Goal: Use online tool/utility: Utilize a website feature to perform a specific function

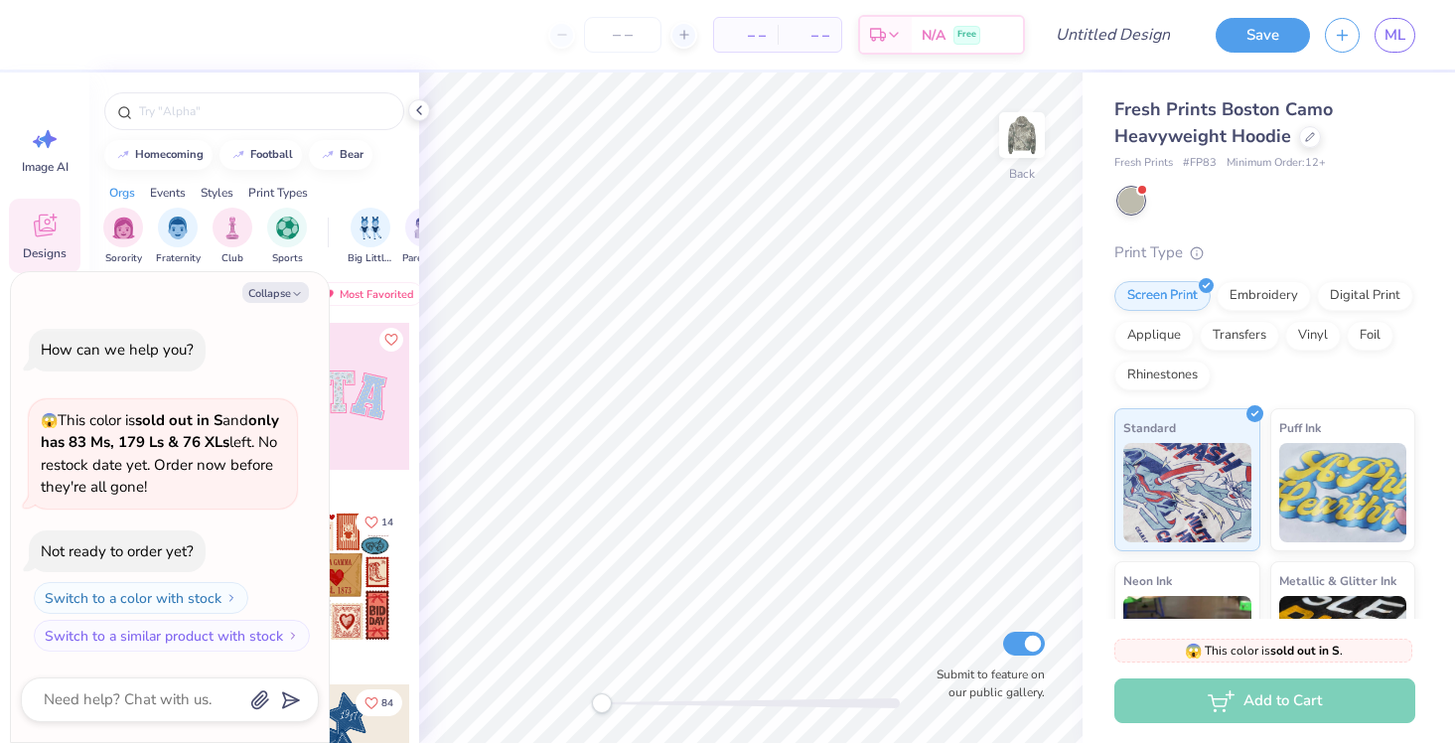
type textarea "x"
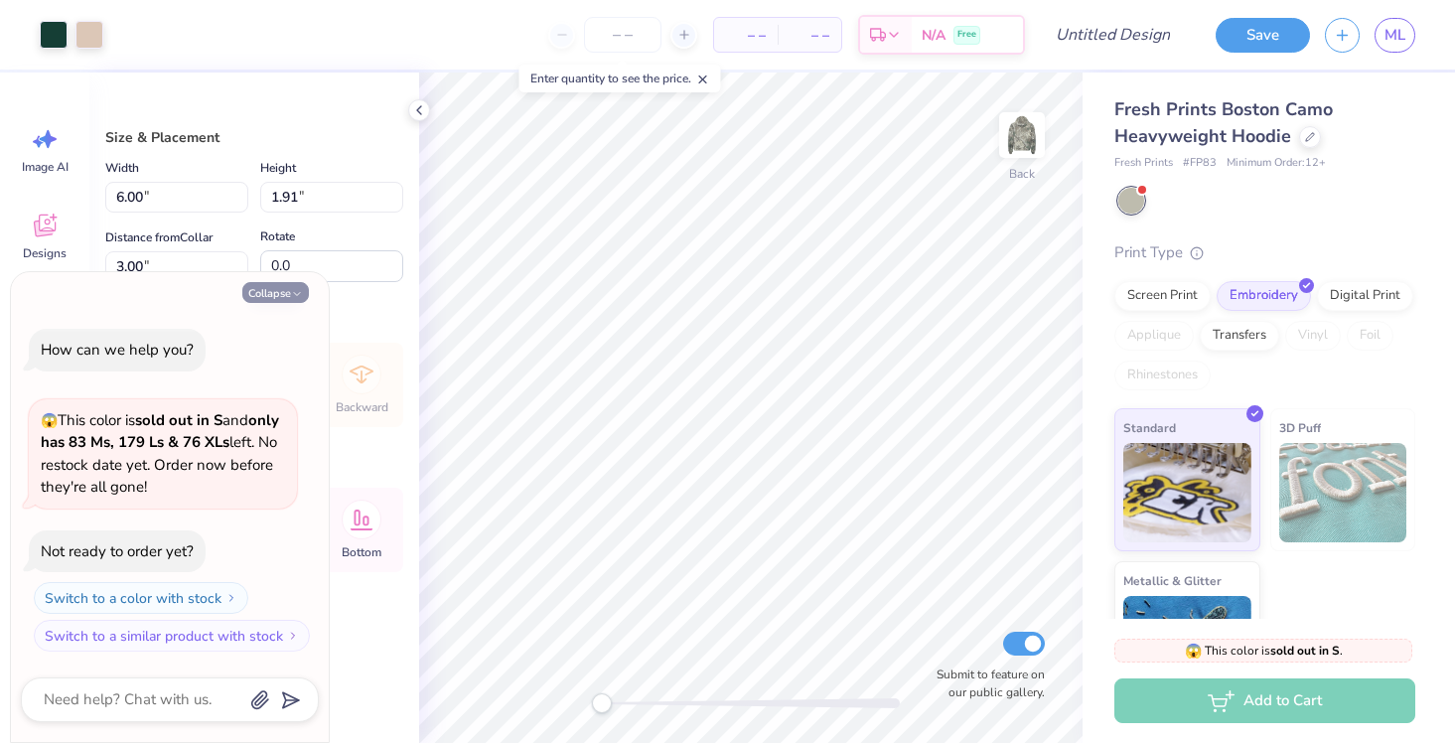
click at [296, 288] on icon "button" at bounding box center [297, 294] width 12 height 12
type textarea "x"
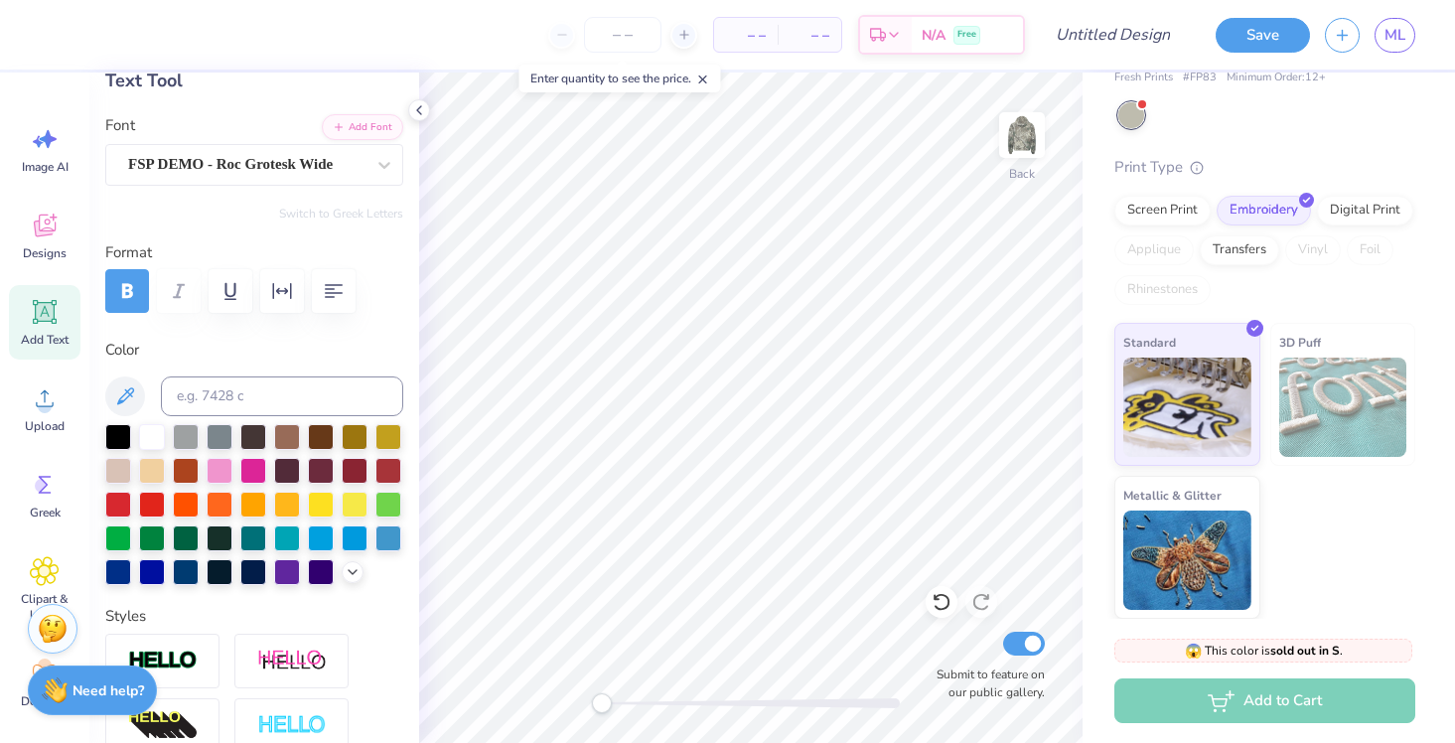
scroll to position [132, 0]
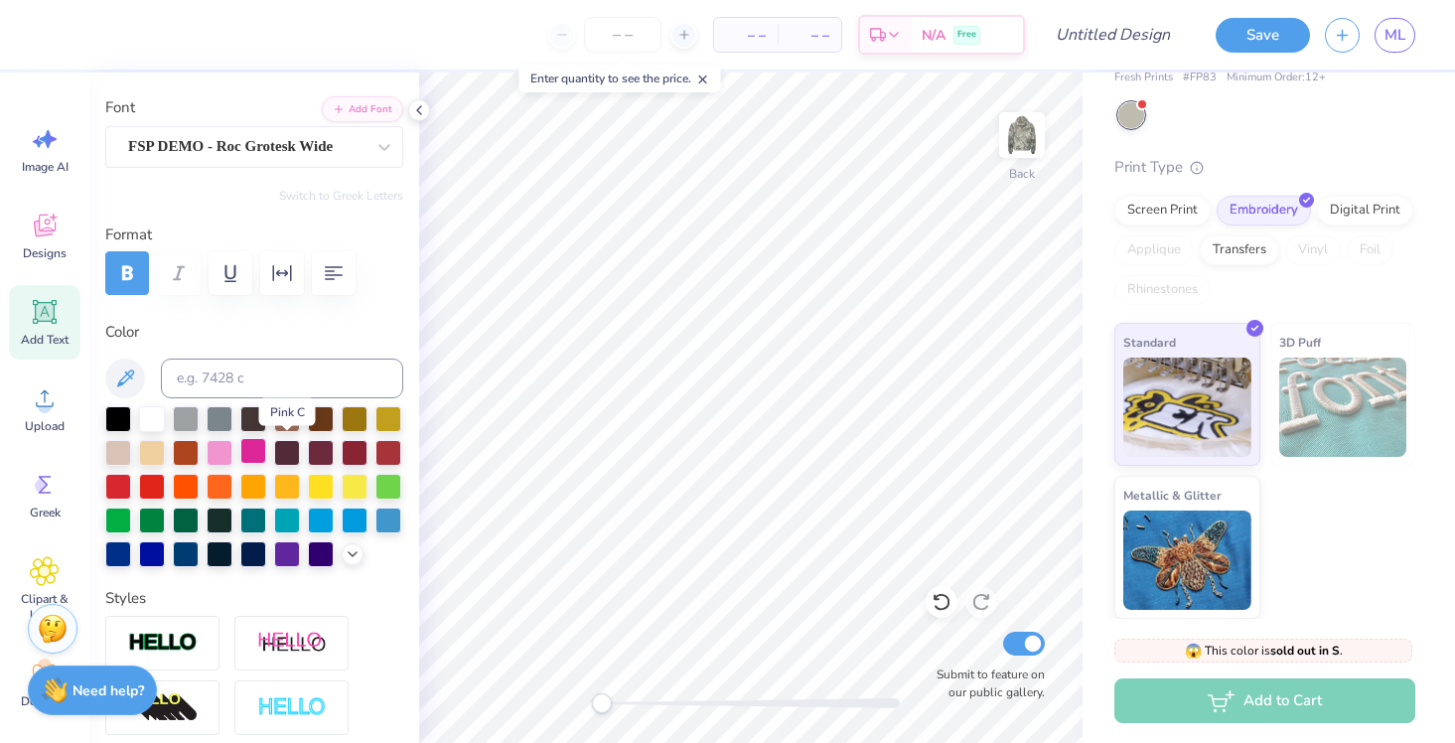
click at [266, 451] on div at bounding box center [253, 451] width 26 height 26
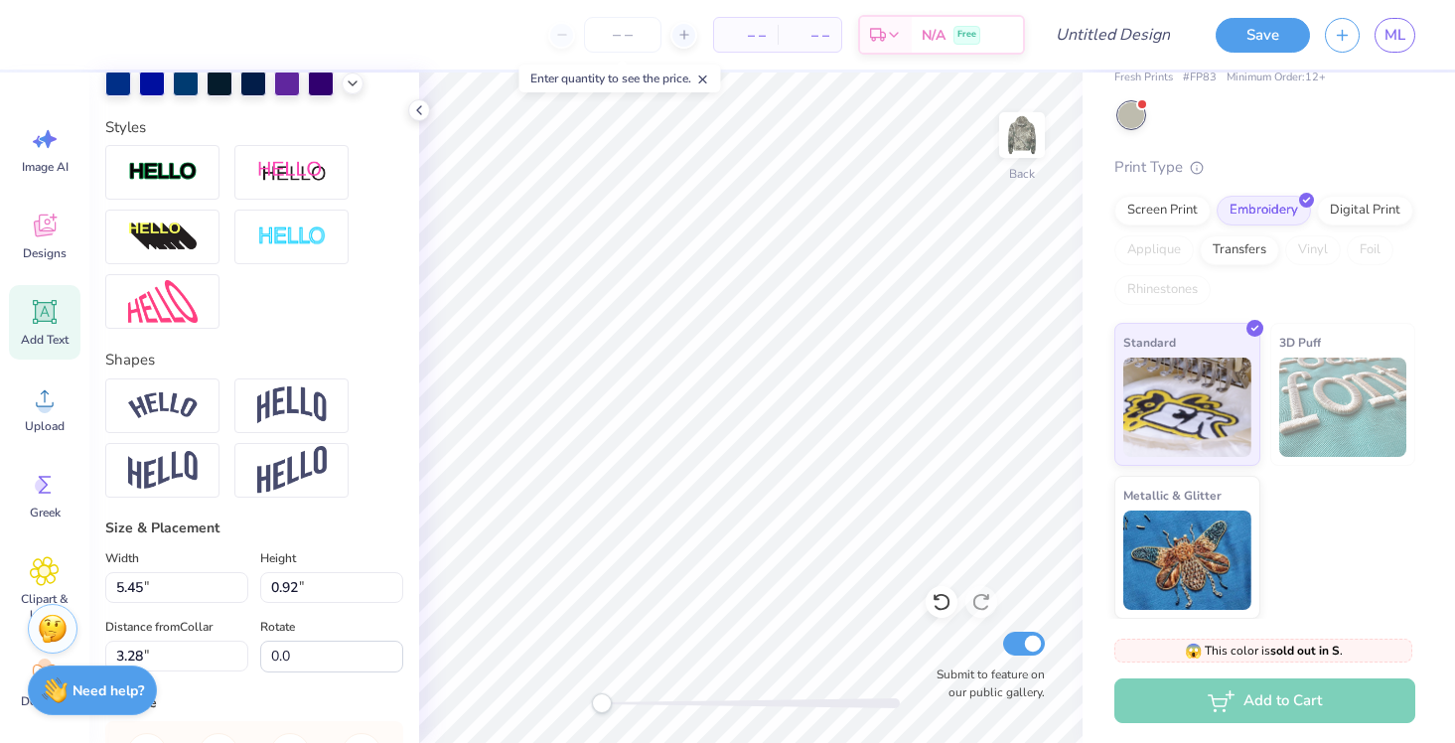
scroll to position [637, 0]
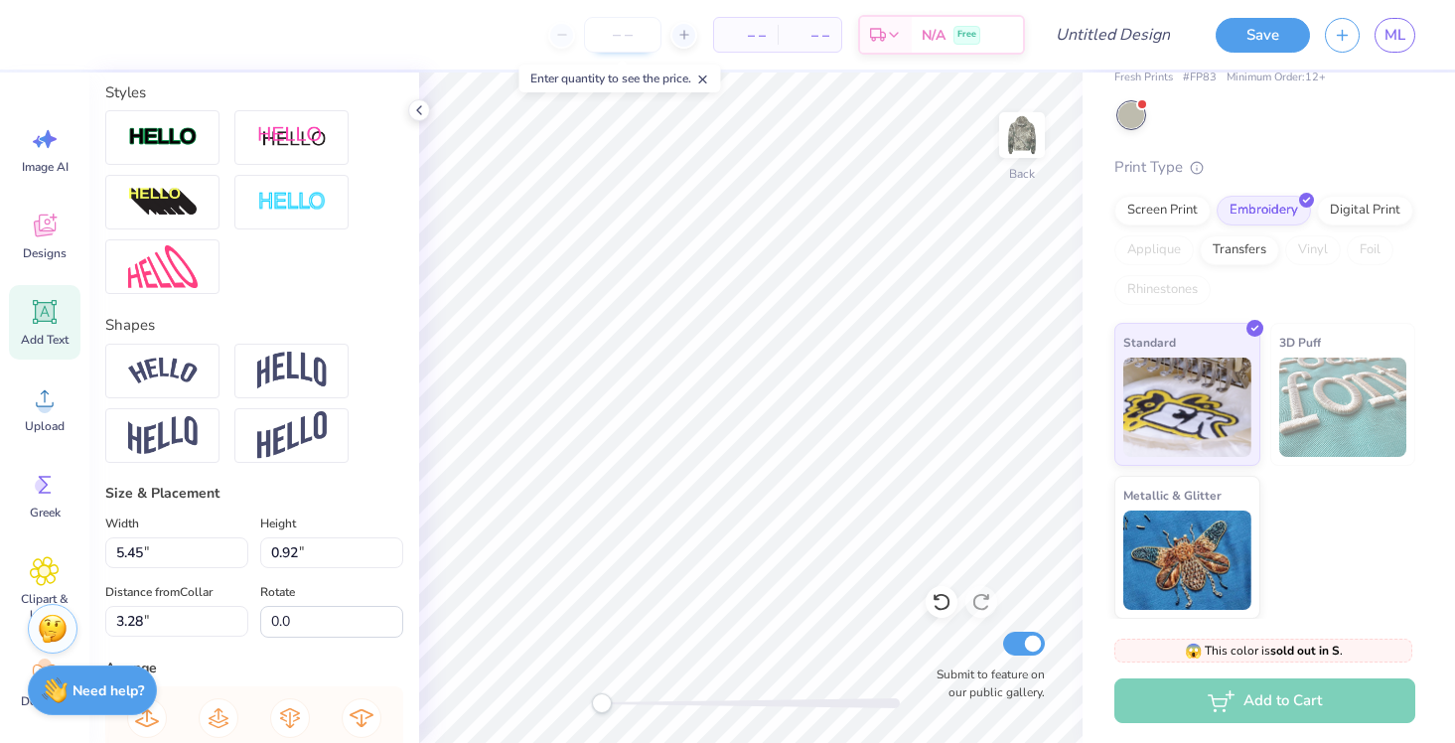
click at [632, 34] on input "number" at bounding box center [622, 35] width 77 height 36
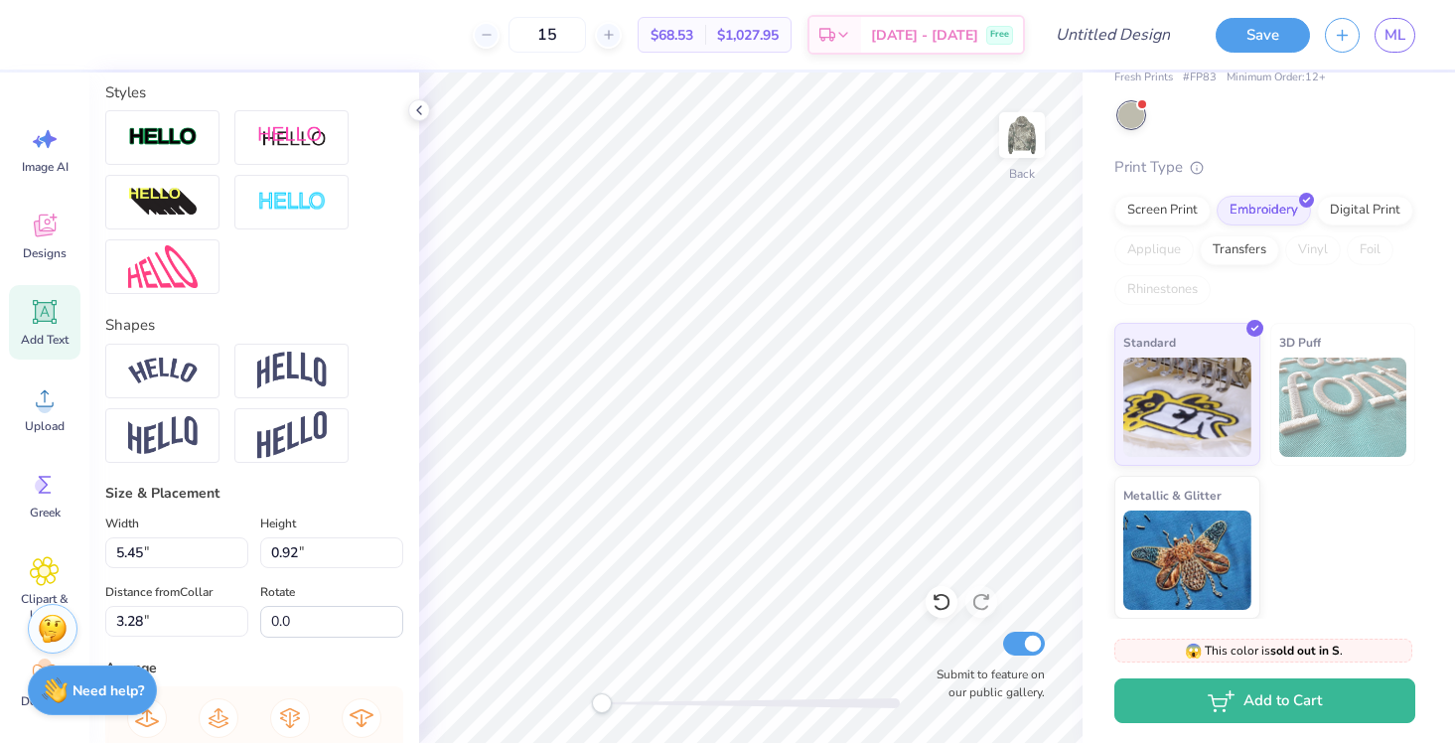
type input "15"
